Goal: Task Accomplishment & Management: Manage account settings

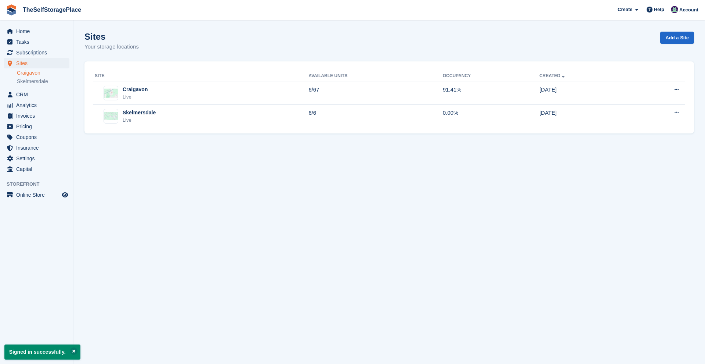
click at [37, 71] on link "Craigavon" at bounding box center [43, 72] width 53 height 7
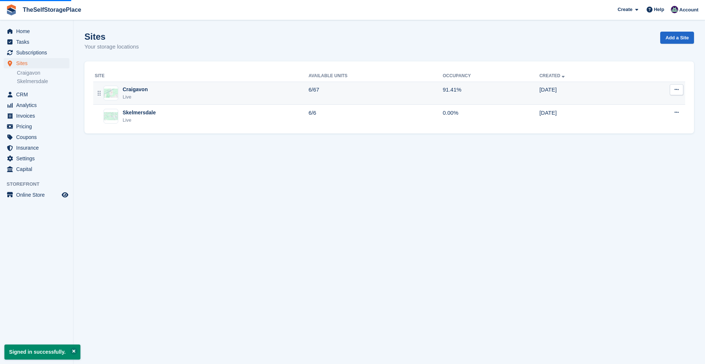
click at [192, 92] on div "Craigavon Live" at bounding box center [202, 93] width 214 height 15
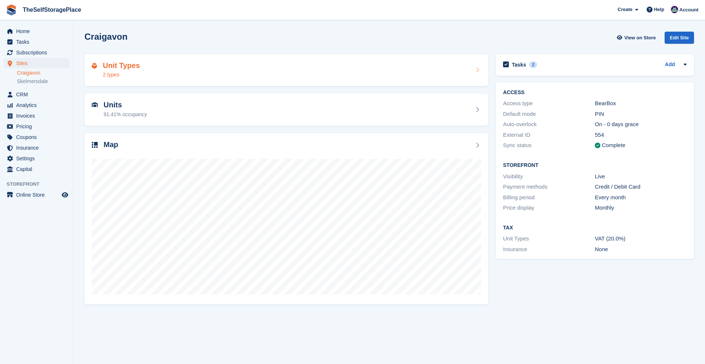
click at [188, 70] on div "Unit Types 2 types" at bounding box center [286, 70] width 389 height 18
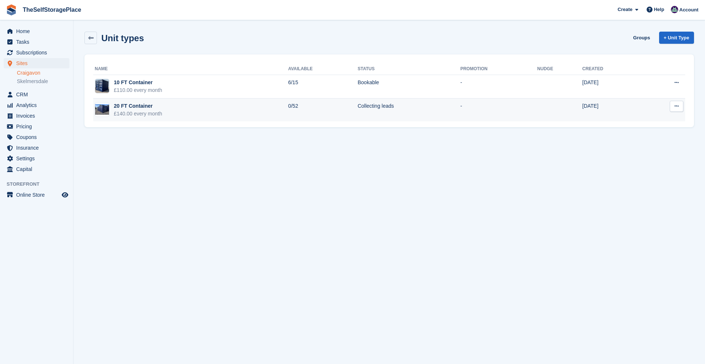
click at [185, 103] on td "20 FT Container £140.00 every month" at bounding box center [190, 109] width 195 height 23
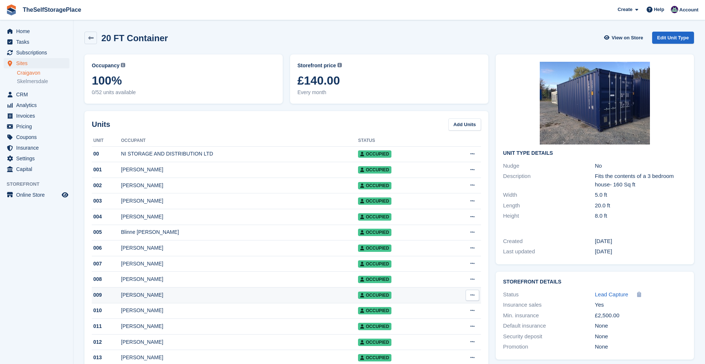
click at [162, 299] on div "[PERSON_NAME]" at bounding box center [239, 295] width 237 height 8
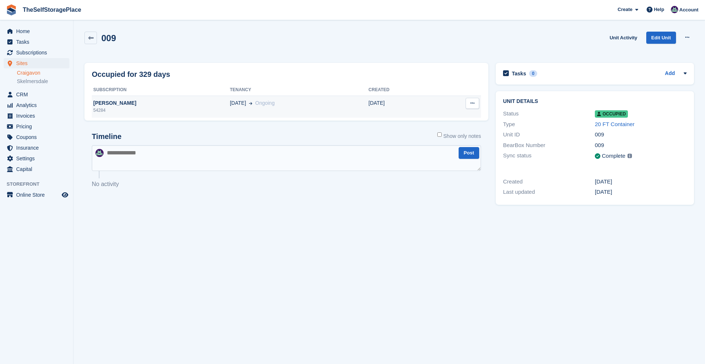
click at [112, 102] on div "[PERSON_NAME]" at bounding box center [161, 103] width 138 height 8
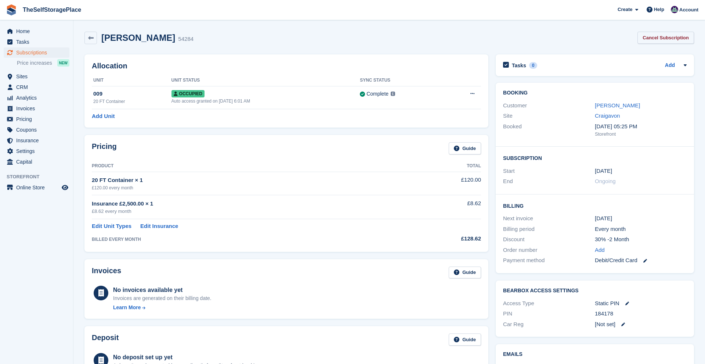
click at [661, 40] on link "Cancel Subscription" at bounding box center [666, 38] width 57 height 12
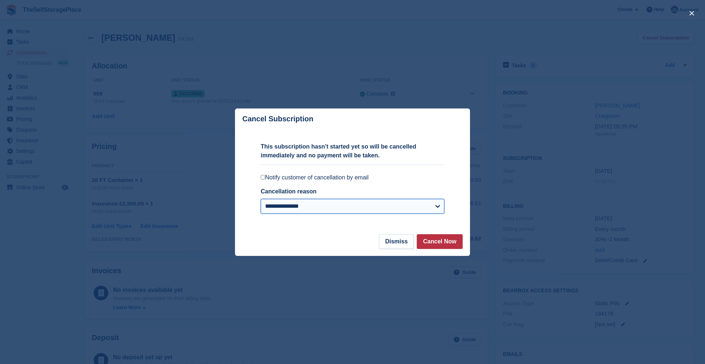
select select "**********"
click at [400, 246] on button "Dismiss" at bounding box center [396, 241] width 35 height 15
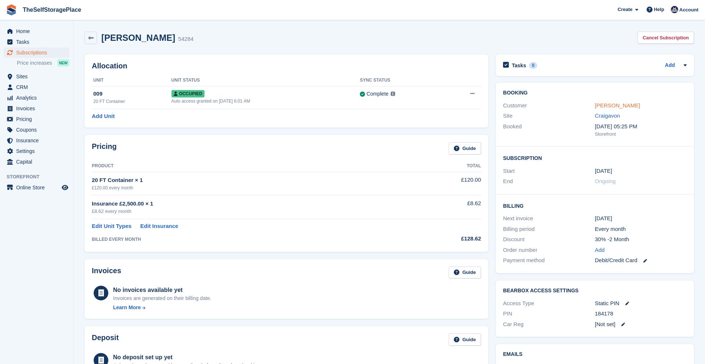
click at [608, 107] on link "[PERSON_NAME]" at bounding box center [617, 105] width 45 height 6
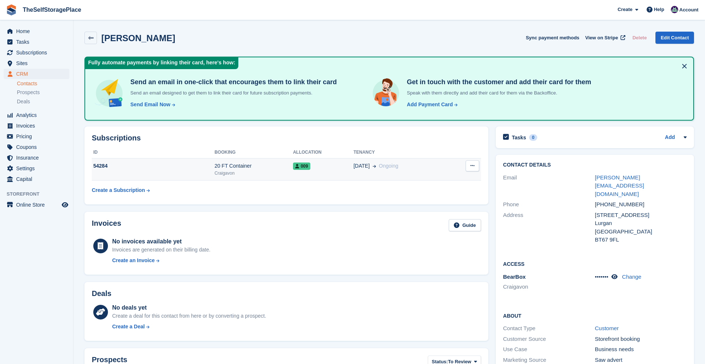
click at [358, 167] on span "[DATE]" at bounding box center [362, 166] width 16 height 8
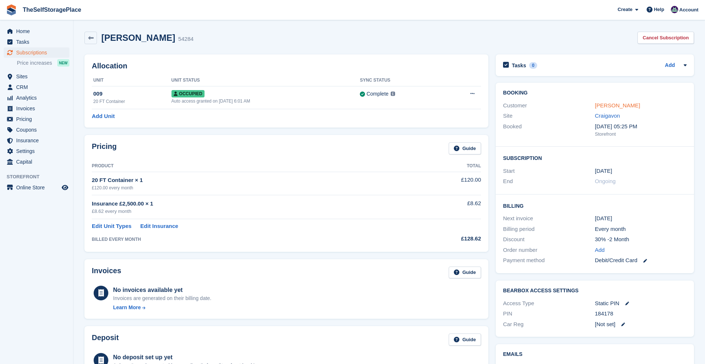
click at [612, 108] on link "Paul Carvill" at bounding box center [617, 105] width 45 height 6
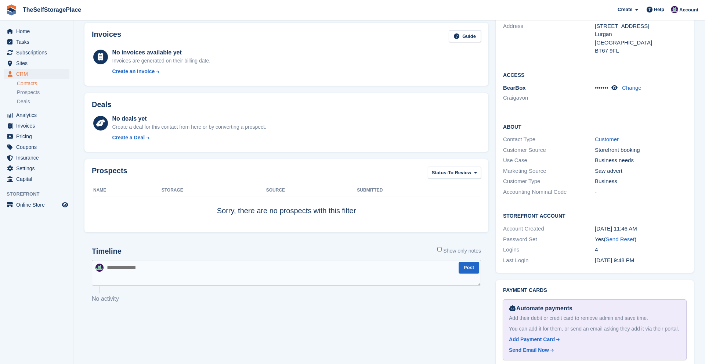
scroll to position [188, 0]
click at [26, 50] on span "Subscriptions" at bounding box center [38, 52] width 44 height 10
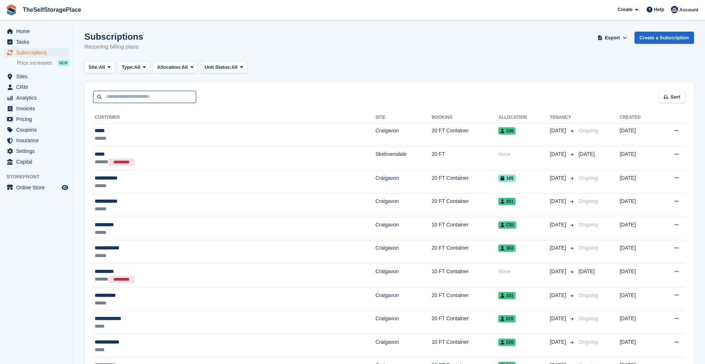
click at [153, 96] on input "text" at bounding box center [144, 97] width 103 height 12
type input "****"
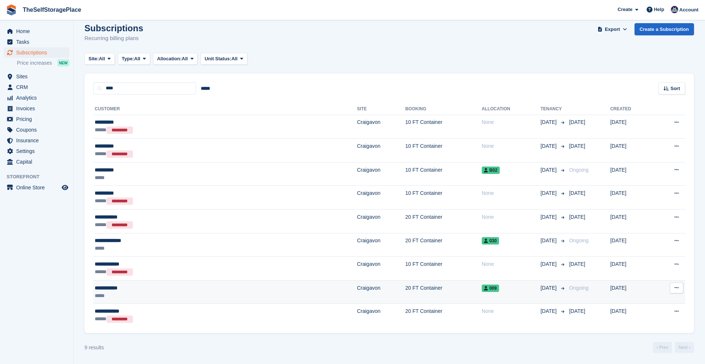
scroll to position [8, 0]
click at [112, 287] on div "**********" at bounding box center [158, 288] width 126 height 8
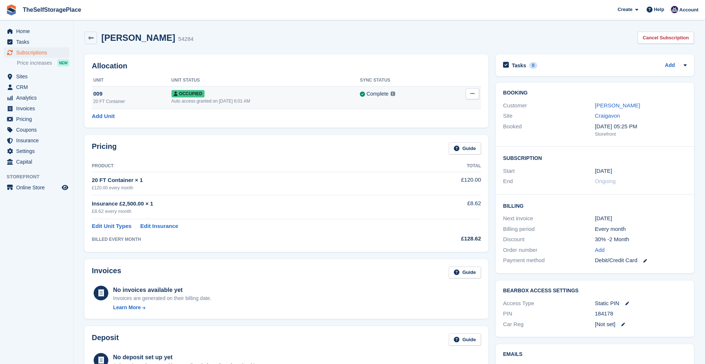
click at [99, 93] on div "009" at bounding box center [132, 94] width 78 height 8
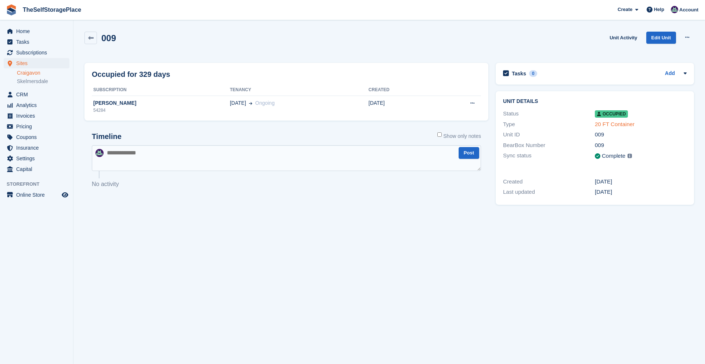
click at [608, 124] on link "20 FT Container" at bounding box center [615, 124] width 40 height 6
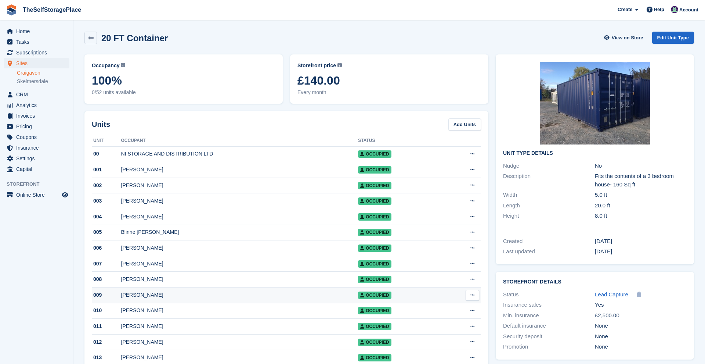
click at [474, 300] on button at bounding box center [473, 294] width 14 height 11
click at [194, 296] on div "[PERSON_NAME]" at bounding box center [239, 295] width 237 height 8
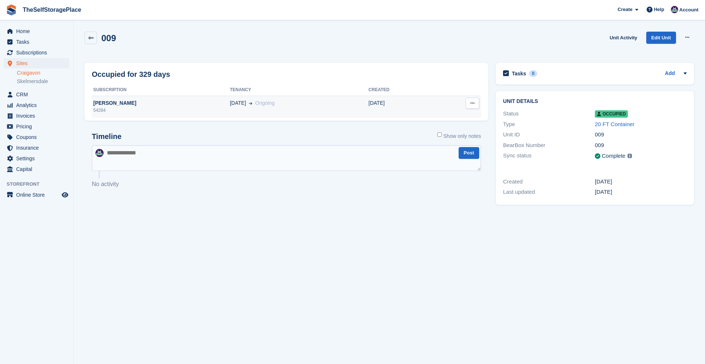
click at [476, 99] on button at bounding box center [473, 103] width 14 height 11
click at [617, 40] on link "Unit Activity" at bounding box center [623, 38] width 33 height 12
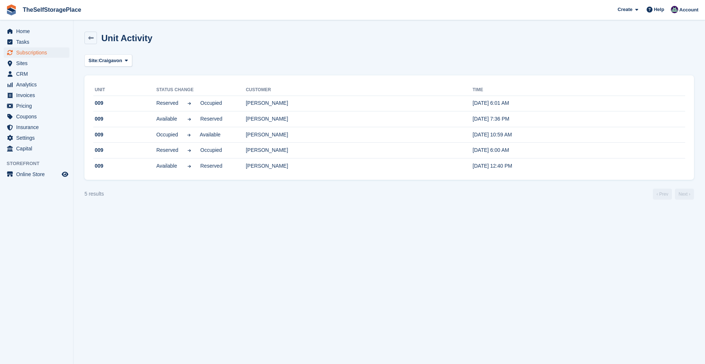
click at [37, 51] on span "Subscriptions" at bounding box center [38, 52] width 44 height 10
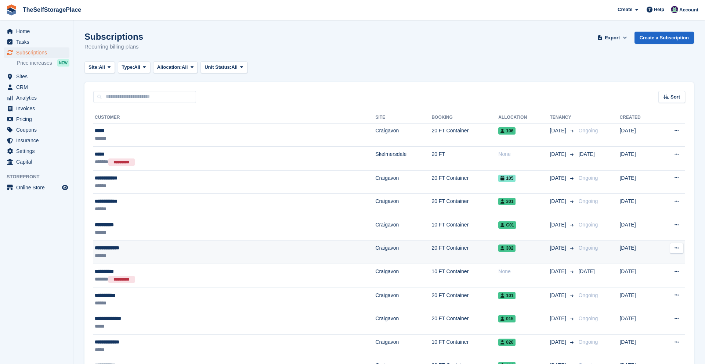
click at [163, 243] on td "**********" at bounding box center [234, 252] width 282 height 24
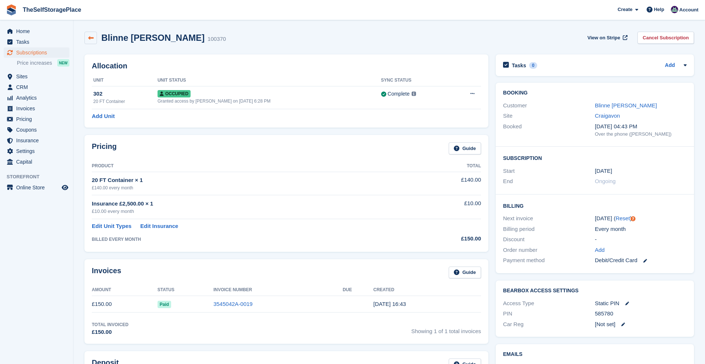
click at [88, 37] on icon at bounding box center [91, 38] width 6 height 6
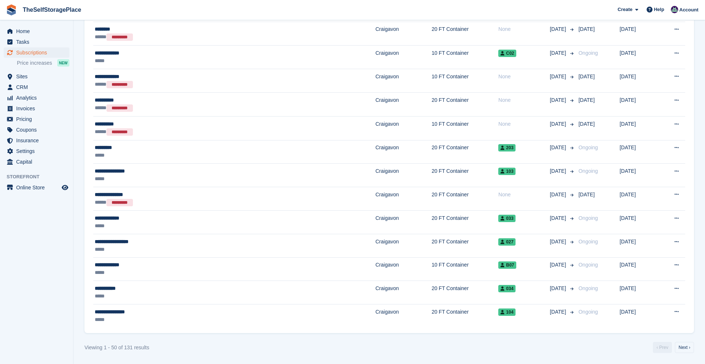
scroll to position [972, 0]
click at [683, 350] on link "Next ›" at bounding box center [684, 347] width 19 height 11
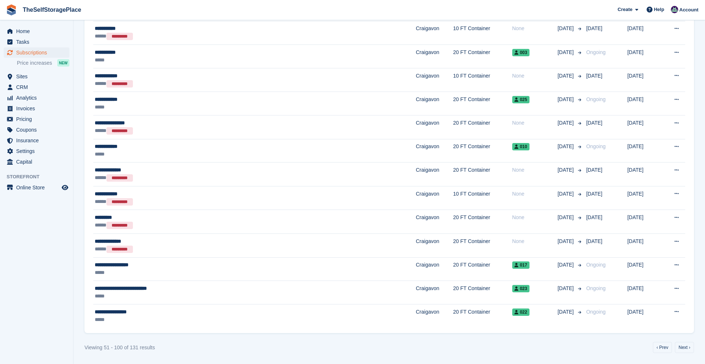
scroll to position [973, 0]
click at [678, 347] on link "Next ›" at bounding box center [684, 347] width 19 height 11
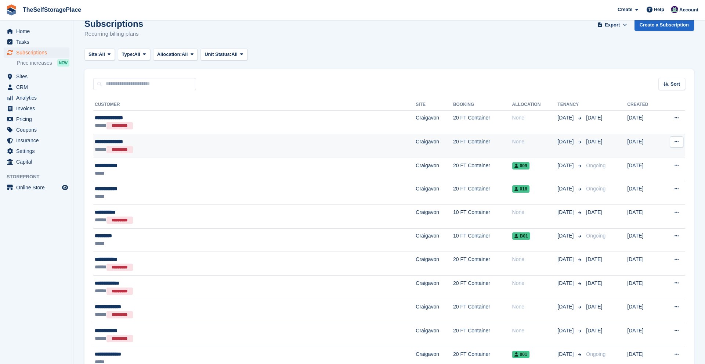
scroll to position [15, 0]
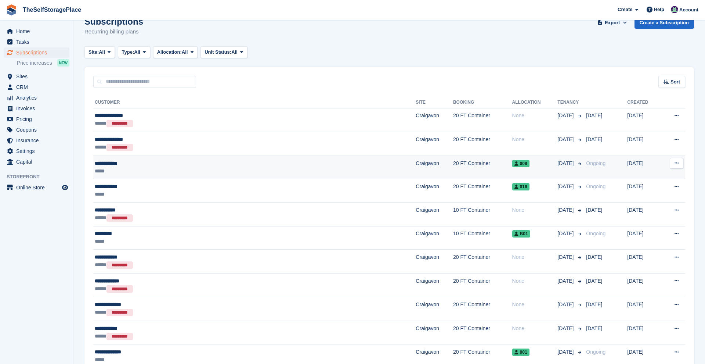
click at [180, 161] on div "**********" at bounding box center [195, 163] width 201 height 8
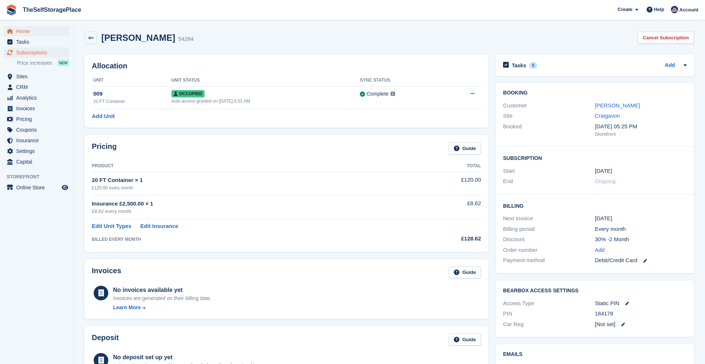
click at [34, 26] on span "Home" at bounding box center [38, 31] width 44 height 10
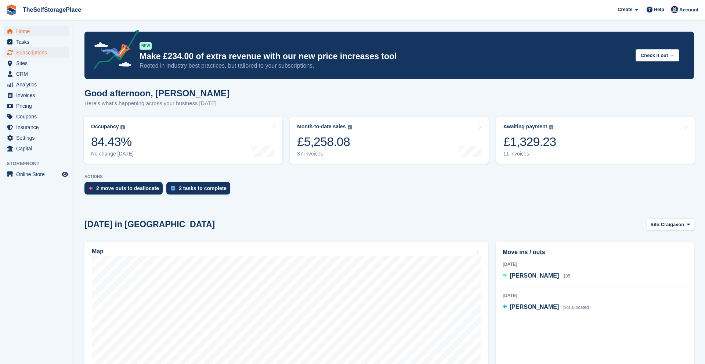
click at [30, 56] on span "Subscriptions" at bounding box center [38, 52] width 44 height 10
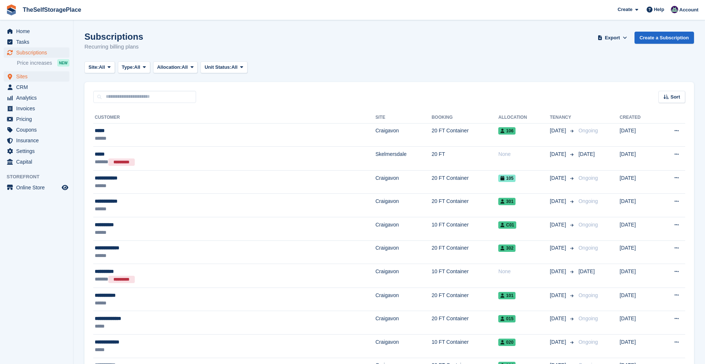
click at [27, 79] on span "Sites" at bounding box center [38, 76] width 44 height 10
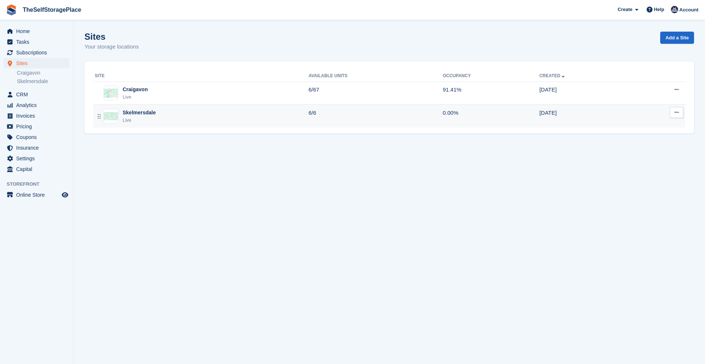
click at [149, 116] on div "Live" at bounding box center [139, 119] width 33 height 7
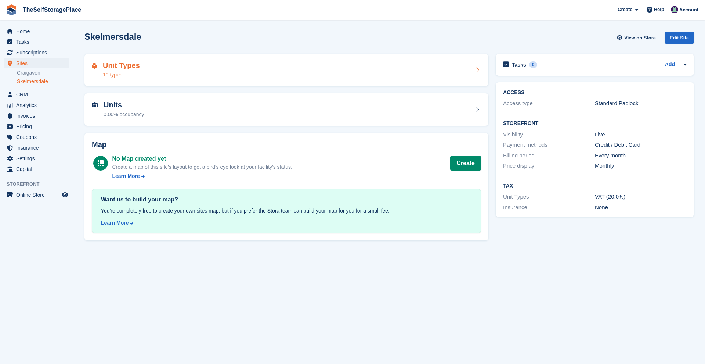
click at [175, 73] on div "Unit Types 10 types" at bounding box center [286, 70] width 389 height 18
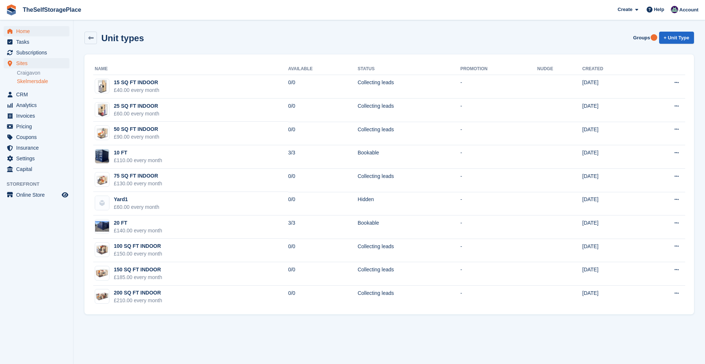
click at [32, 32] on span "Home" at bounding box center [38, 31] width 44 height 10
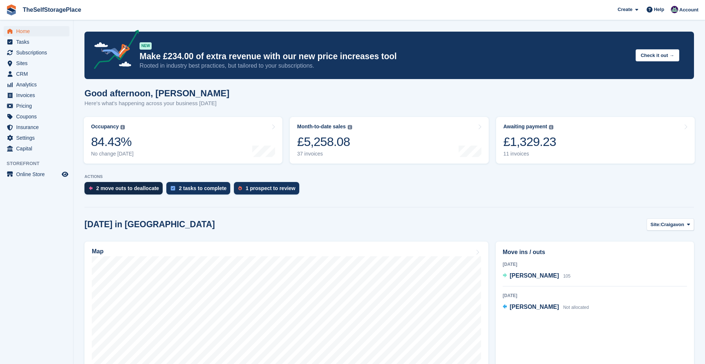
click at [130, 186] on div "2 move outs to deallocate" at bounding box center [127, 188] width 63 height 6
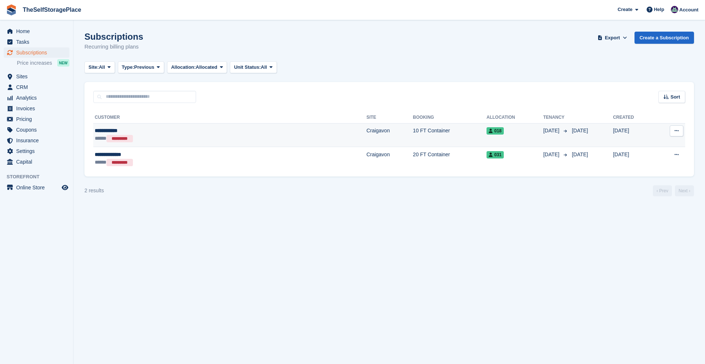
click at [679, 131] on button at bounding box center [677, 130] width 14 height 11
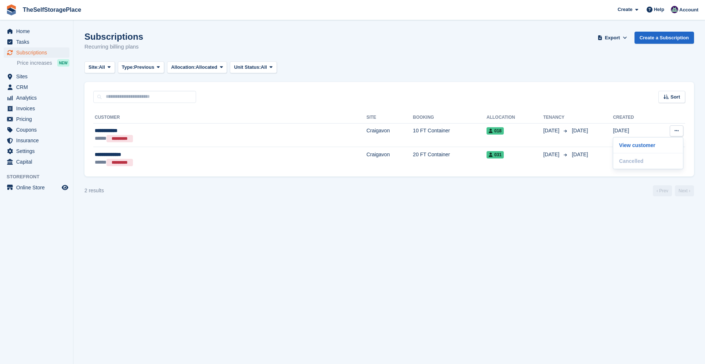
click at [634, 101] on div "Sort Sort by Customer name Date created Move in date Move out date Created (old…" at bounding box center [389, 92] width 610 height 21
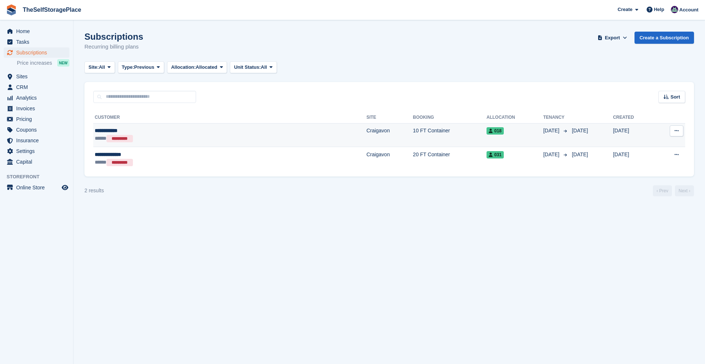
click at [118, 127] on div "**********" at bounding box center [163, 131] width 136 height 8
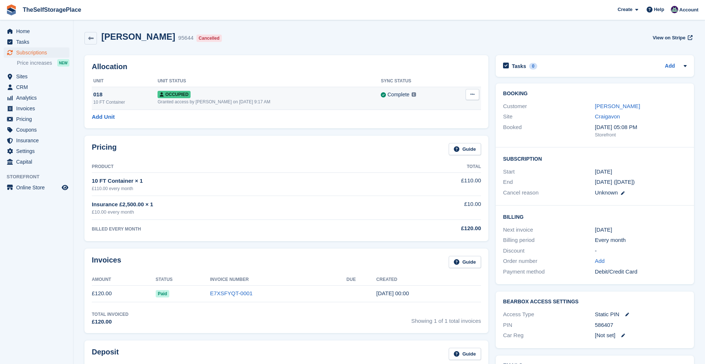
click at [474, 96] on icon at bounding box center [473, 94] width 4 height 5
click at [433, 121] on p "Deallocate" at bounding box center [444, 125] width 64 height 10
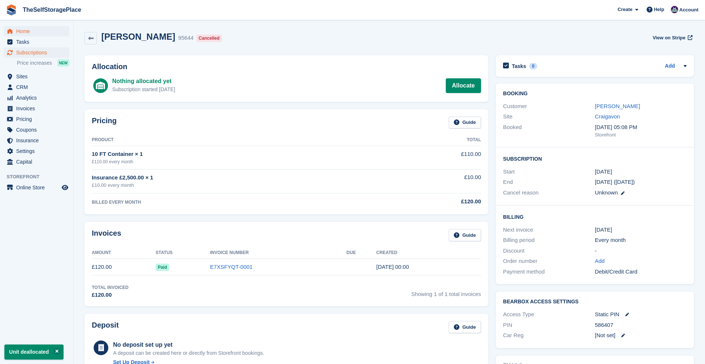
click at [29, 32] on span "Home" at bounding box center [38, 31] width 44 height 10
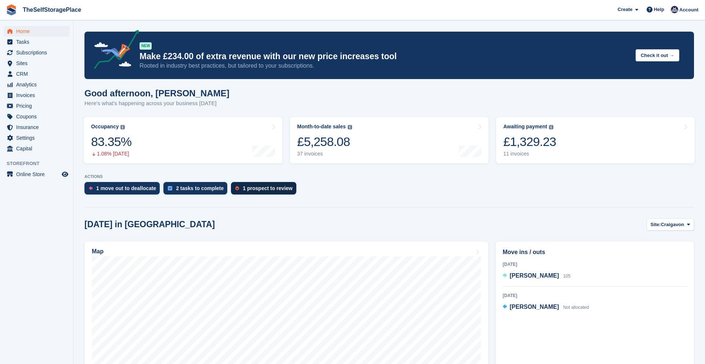
click at [281, 190] on div "1 prospect to review" at bounding box center [268, 188] width 50 height 6
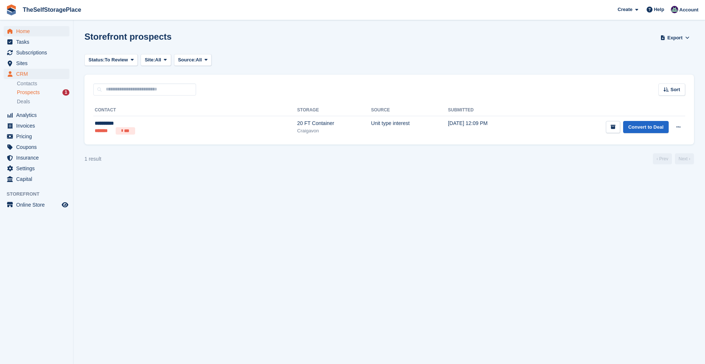
click at [26, 35] on span "Home" at bounding box center [38, 31] width 44 height 10
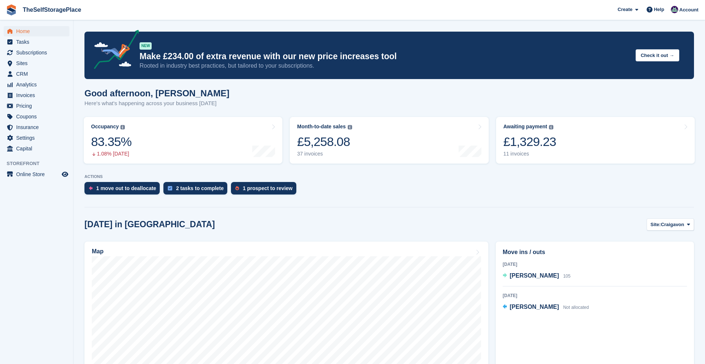
click at [26, 29] on span "Home" at bounding box center [38, 31] width 44 height 10
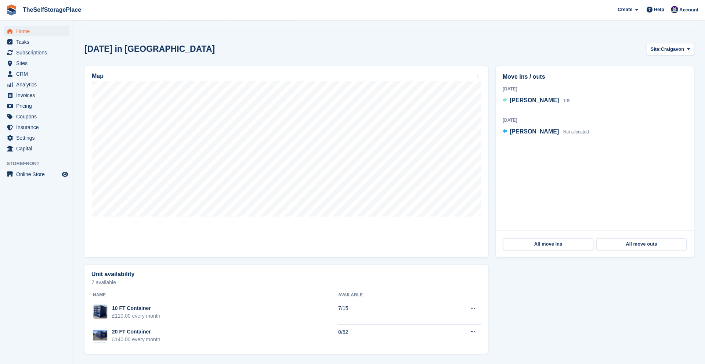
scroll to position [176, 0]
